Goal: Check status: Check status

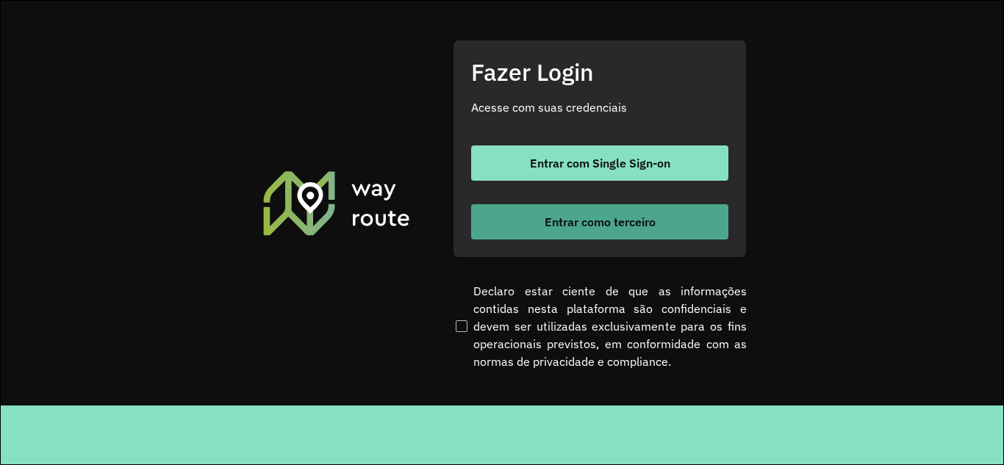
click at [577, 219] on span "Entrar como terceiro" at bounding box center [599, 222] width 111 height 12
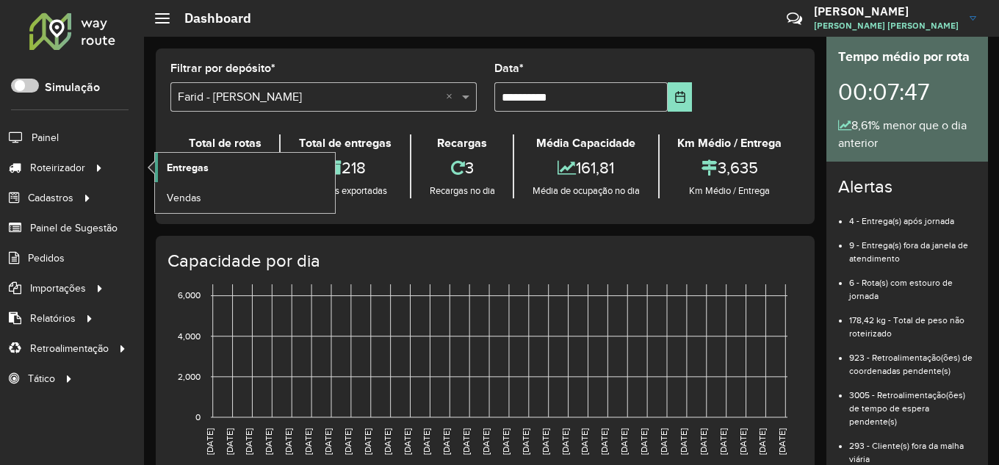
click at [184, 160] on span "Entregas" at bounding box center [188, 167] width 42 height 15
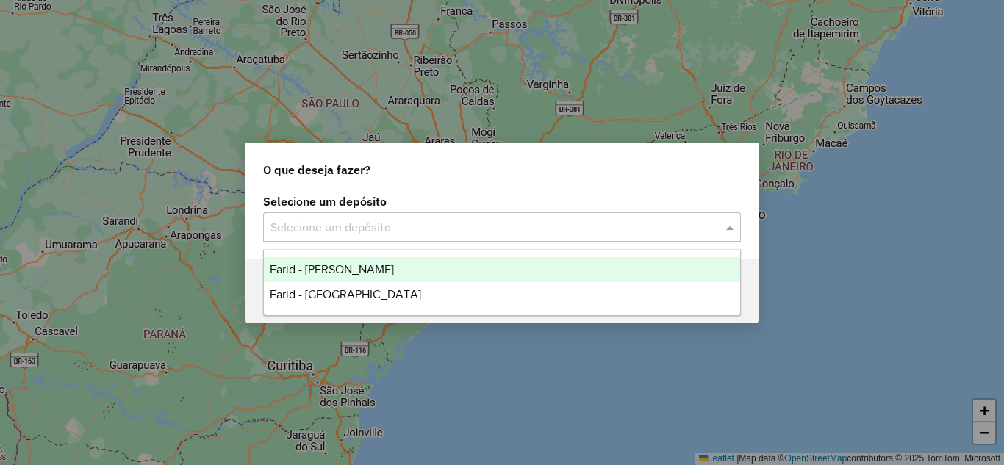
click at [510, 227] on input "text" at bounding box center [486, 228] width 433 height 18
click at [431, 188] on div "O que deseja fazer?" at bounding box center [501, 166] width 513 height 47
click at [404, 231] on input "text" at bounding box center [486, 228] width 433 height 18
click at [364, 276] on div "Farid - [PERSON_NAME]" at bounding box center [502, 269] width 476 height 25
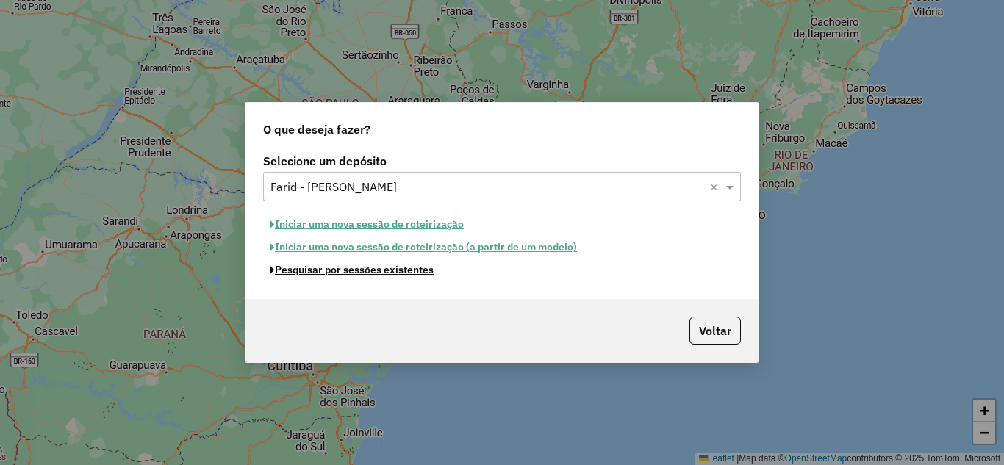
click at [375, 273] on button "Pesquisar por sessões existentes" at bounding box center [351, 270] width 177 height 23
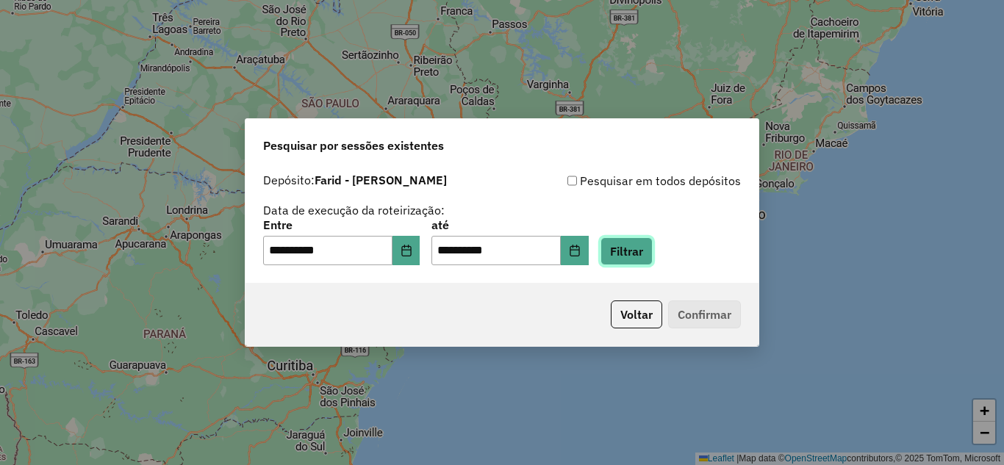
click at [652, 250] on button "Filtrar" at bounding box center [626, 251] width 52 height 28
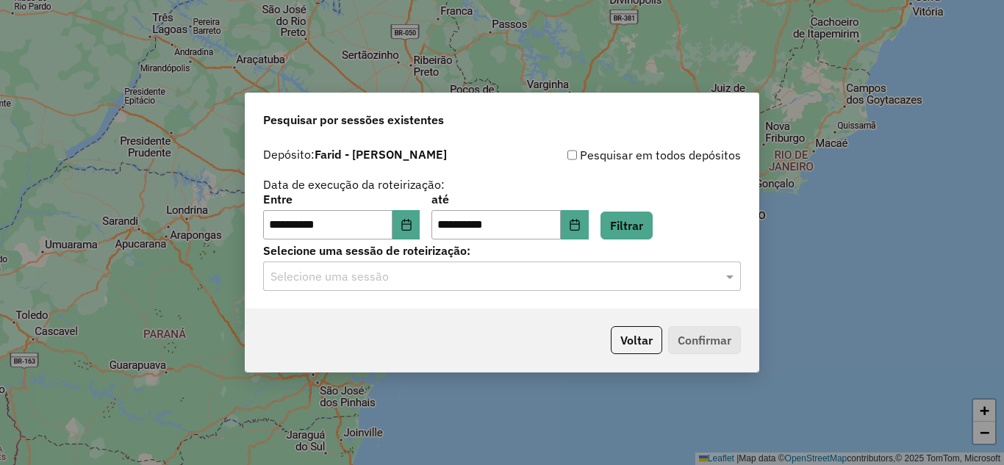
click at [376, 281] on input "text" at bounding box center [486, 277] width 433 height 18
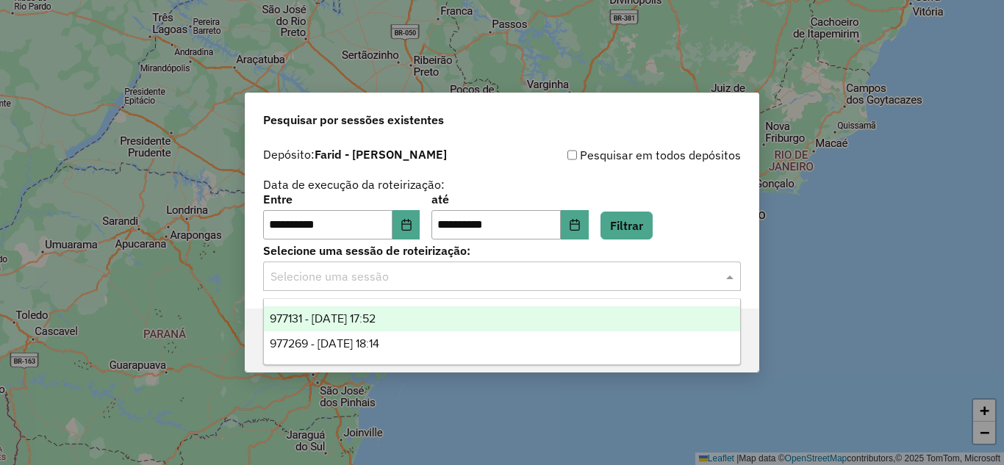
click at [374, 318] on span "977131 - 11/08/2025 17:52" at bounding box center [323, 318] width 106 height 12
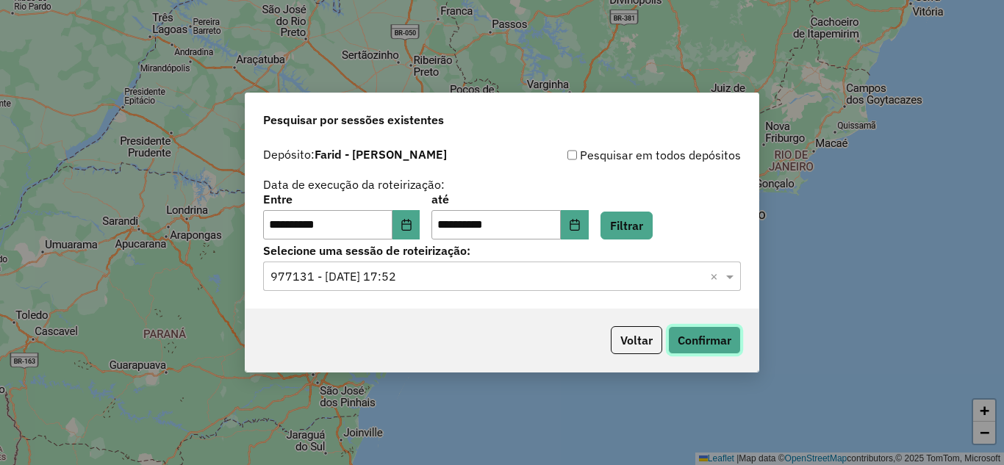
click at [724, 342] on button "Confirmar" at bounding box center [704, 340] width 73 height 28
click at [633, 272] on input "text" at bounding box center [486, 277] width 433 height 18
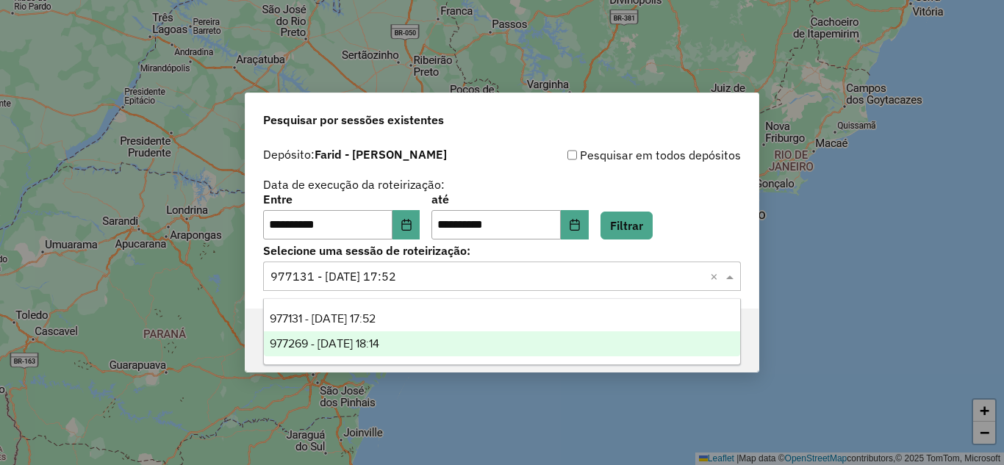
click at [438, 342] on div "977269 - 11/08/2025 18:14" at bounding box center [502, 343] width 476 height 25
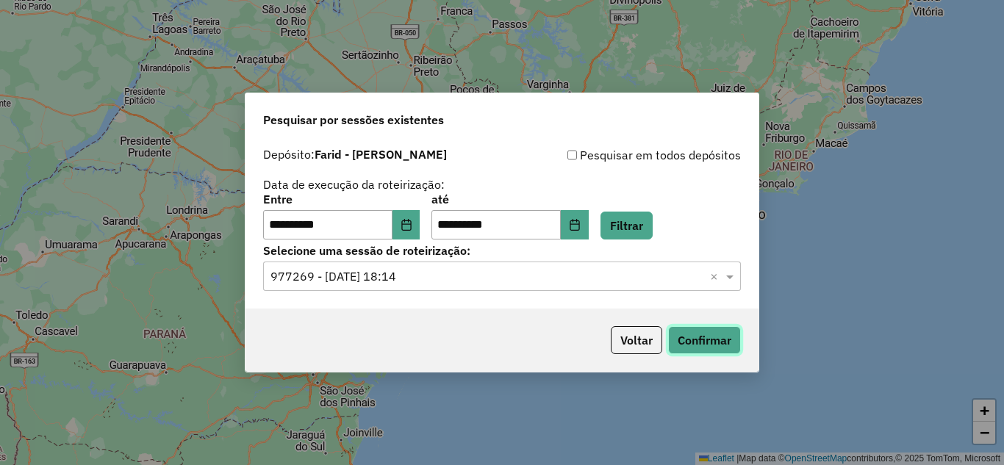
click at [710, 341] on button "Confirmar" at bounding box center [704, 340] width 73 height 28
